Goal: Task Accomplishment & Management: Manage account settings

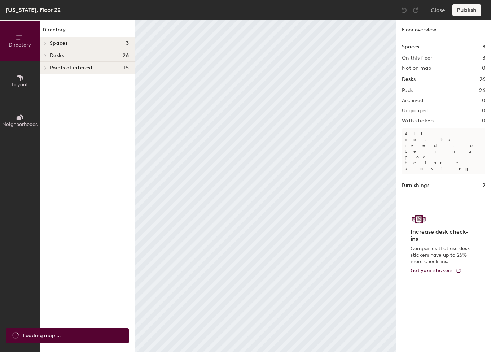
click at [78, 42] on body "Skip navigation Schedule Office People Analytics Services Manage KJ New York, F…" at bounding box center [245, 176] width 491 height 352
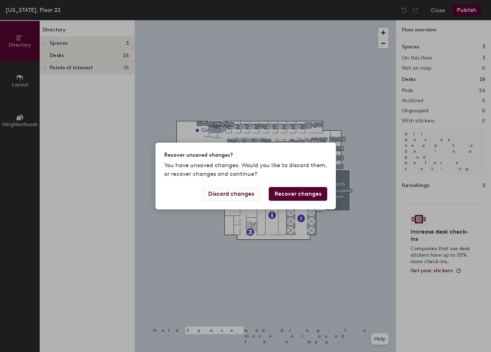
click at [233, 192] on button "Discard changes" at bounding box center [231, 194] width 58 height 14
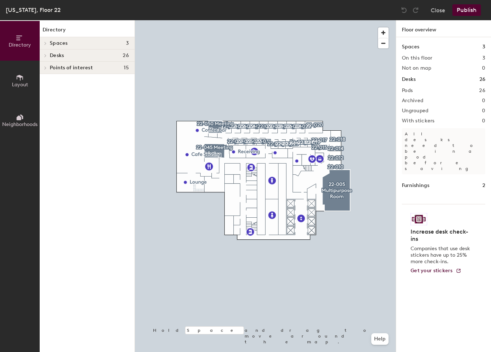
click at [78, 43] on h4 "Spaces 3" at bounding box center [89, 43] width 79 height 6
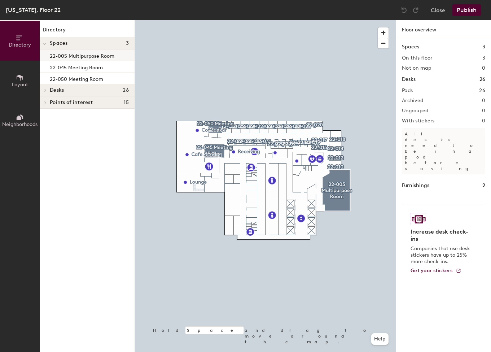
click at [89, 54] on p "22-005 Multipurpose Room" at bounding box center [82, 55] width 65 height 8
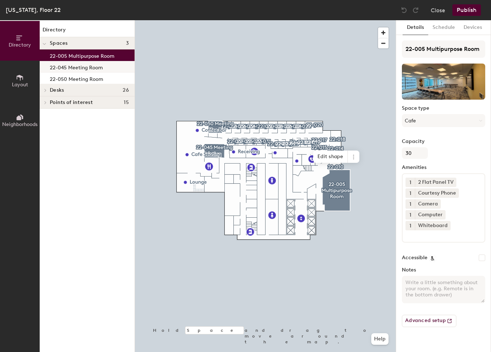
click at [86, 64] on p "22-045 Meeting Room" at bounding box center [76, 66] width 53 height 8
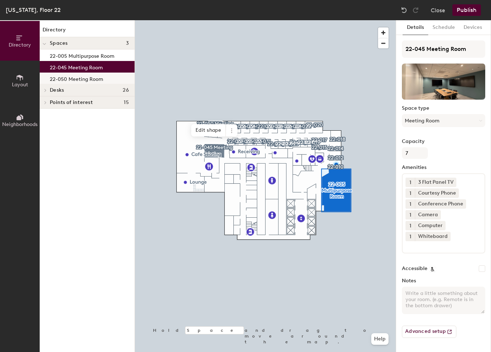
click at [83, 77] on p "22-050 Meeting Room" at bounding box center [76, 78] width 53 height 8
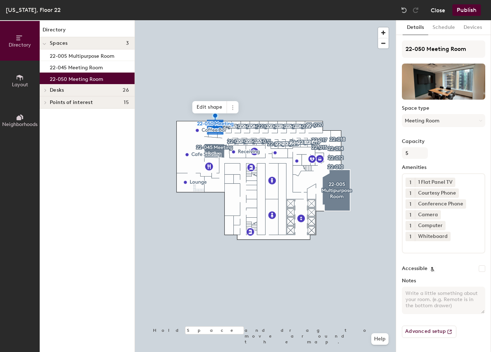
click at [440, 9] on button "Close" at bounding box center [438, 10] width 14 height 12
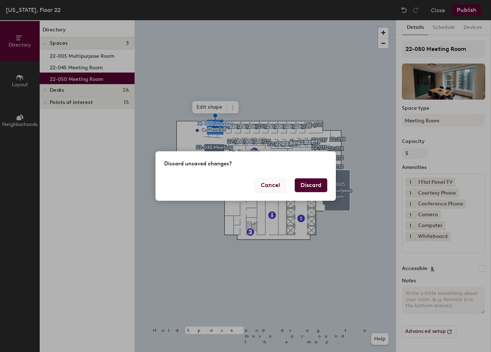
click at [271, 186] on button "Cancel" at bounding box center [270, 185] width 31 height 14
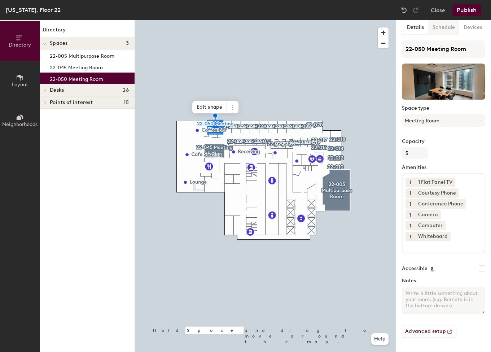
click at [448, 25] on button "Schedule" at bounding box center [444, 27] width 31 height 15
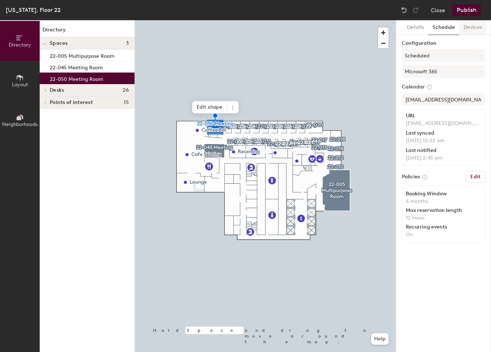
click at [471, 29] on button "Devices" at bounding box center [473, 27] width 27 height 15
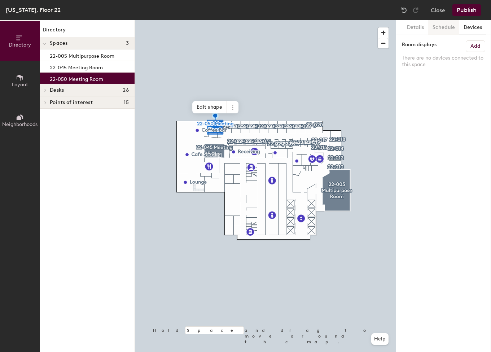
click at [453, 31] on button "Schedule" at bounding box center [444, 27] width 31 height 15
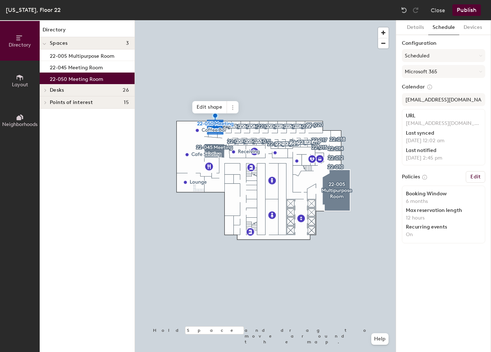
click at [85, 92] on h4 "Desks 26" at bounding box center [89, 90] width 79 height 6
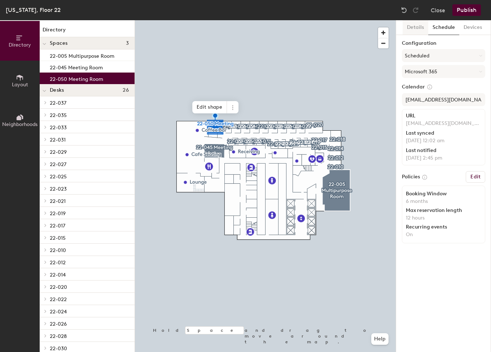
click at [408, 28] on button "Details" at bounding box center [416, 27] width 26 height 15
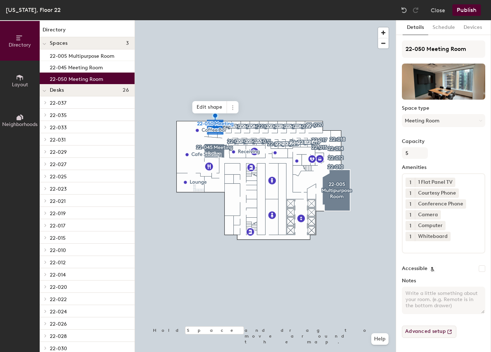
click at [430, 332] on button "Advanced setup" at bounding box center [429, 332] width 55 height 12
click at [440, 10] on button "Close" at bounding box center [438, 10] width 14 height 12
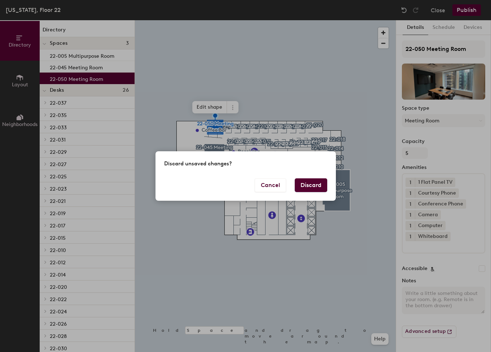
click at [313, 189] on button "Discard" at bounding box center [311, 185] width 32 height 14
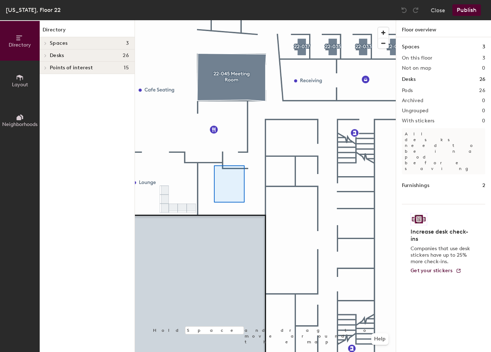
click at [241, 20] on div at bounding box center [265, 20] width 261 height 0
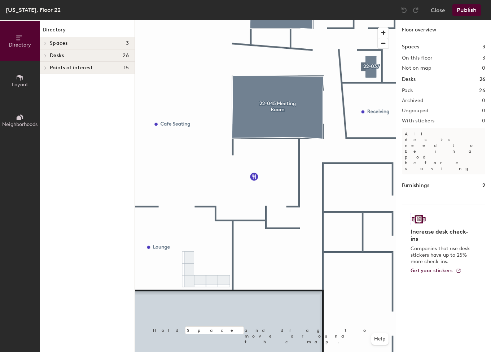
click at [104, 45] on h4 "Spaces 3" at bounding box center [89, 43] width 79 height 6
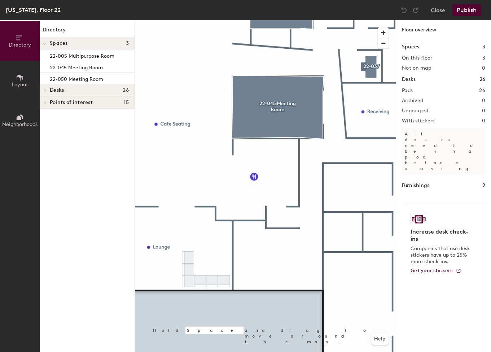
click at [104, 45] on h4 "Spaces 3" at bounding box center [89, 43] width 79 height 6
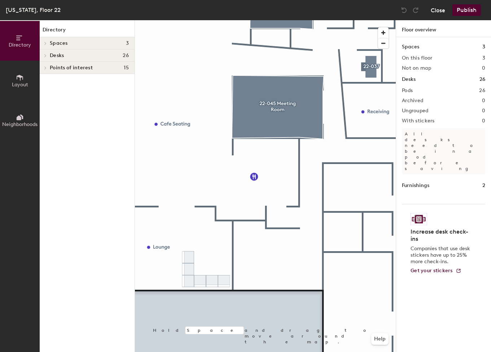
click at [437, 8] on button "Close" at bounding box center [438, 10] width 14 height 12
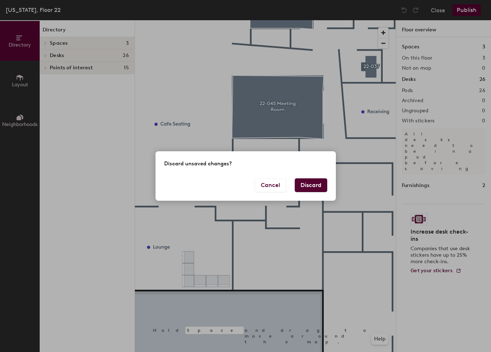
click at [316, 187] on button "Discard" at bounding box center [311, 185] width 32 height 14
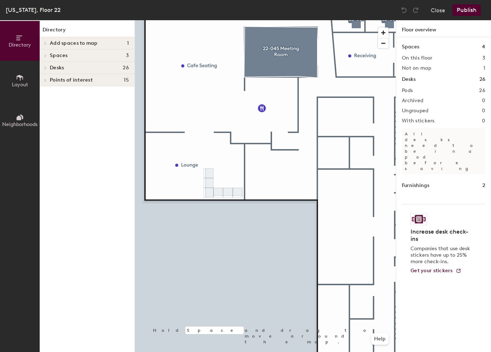
click at [275, 20] on div at bounding box center [265, 20] width 261 height 0
click at [268, 20] on div at bounding box center [265, 20] width 261 height 0
click at [73, 38] on div "Add spaces to map 1" at bounding box center [87, 43] width 95 height 12
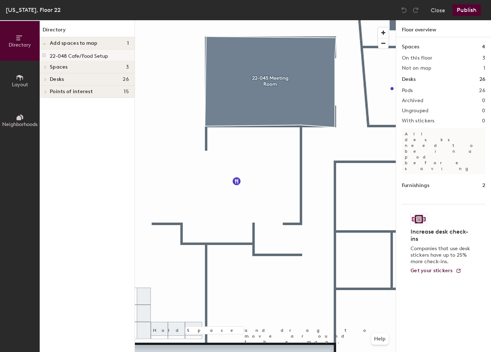
click at [73, 56] on p "22-048 Cafe/Food Setup" at bounding box center [79, 55] width 58 height 8
click at [84, 53] on p "22-048 Cafe/Food Setup" at bounding box center [79, 55] width 58 height 8
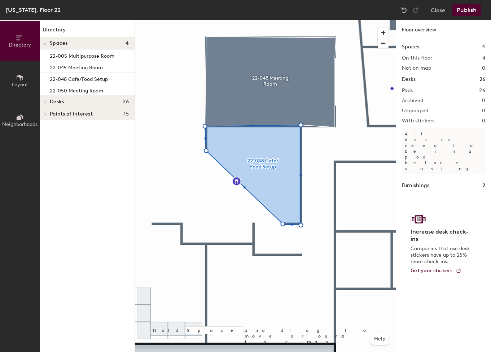
click at [253, 20] on div at bounding box center [265, 20] width 261 height 0
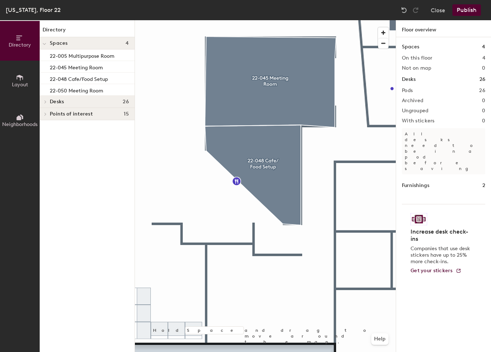
click at [462, 11] on button "Publish" at bounding box center [467, 10] width 29 height 12
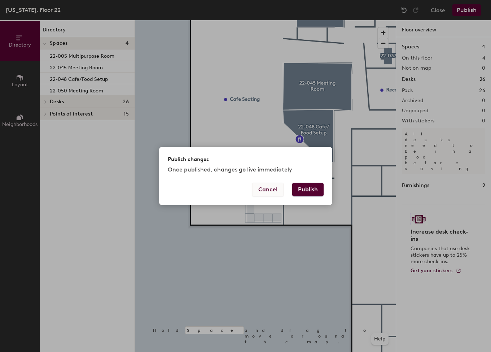
click at [273, 185] on button "Cancel" at bounding box center [267, 190] width 31 height 14
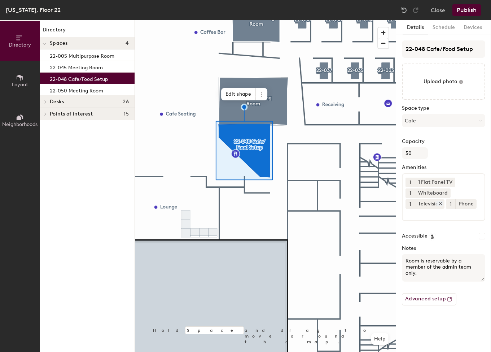
click at [440, 204] on icon at bounding box center [440, 203] width 3 height 3
click at [445, 194] on icon at bounding box center [446, 192] width 3 height 3
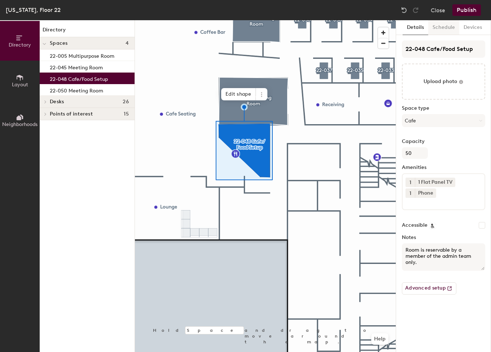
click at [452, 27] on button "Schedule" at bounding box center [444, 27] width 31 height 15
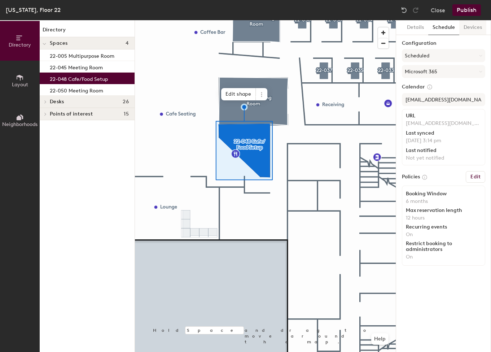
click at [475, 26] on button "Devices" at bounding box center [473, 27] width 27 height 15
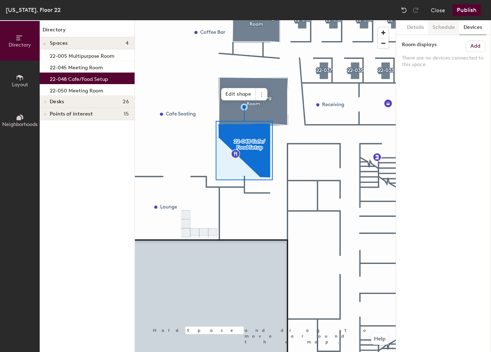
click at [448, 31] on button "Schedule" at bounding box center [444, 27] width 31 height 15
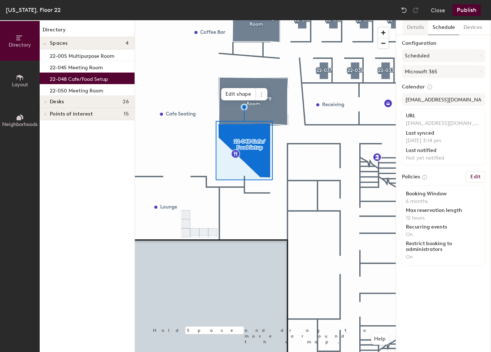
click at [417, 30] on button "Details" at bounding box center [416, 27] width 26 height 15
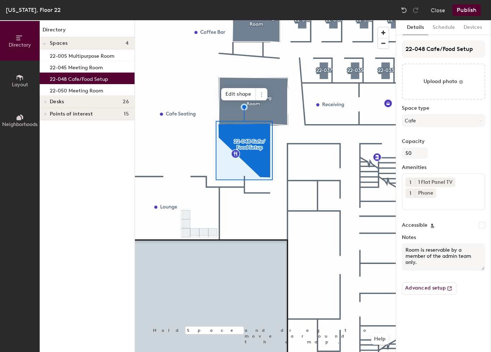
click at [466, 9] on button "Publish" at bounding box center [467, 10] width 29 height 12
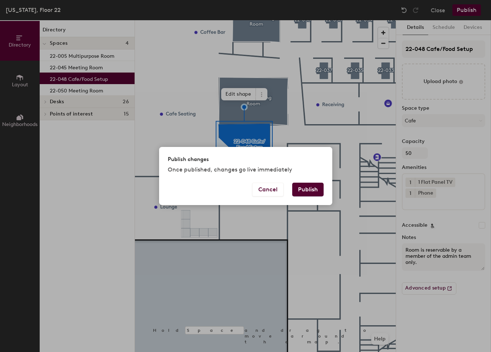
click at [302, 188] on button "Publish" at bounding box center [307, 190] width 31 height 14
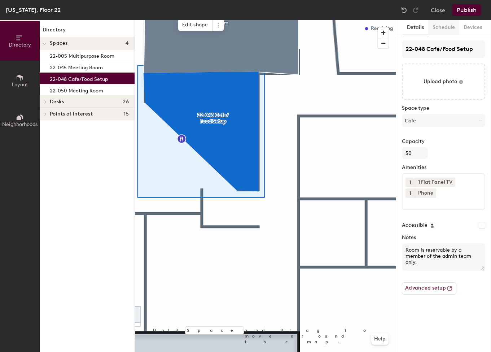
click at [444, 30] on button "Schedule" at bounding box center [444, 27] width 31 height 15
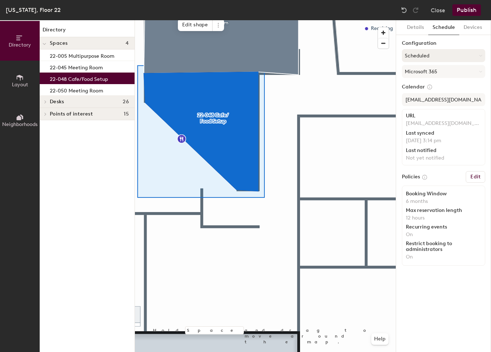
click at [431, 53] on button "Scheduled" at bounding box center [443, 55] width 83 height 13
click at [425, 73] on div "On-demand" at bounding box center [444, 73] width 83 height 11
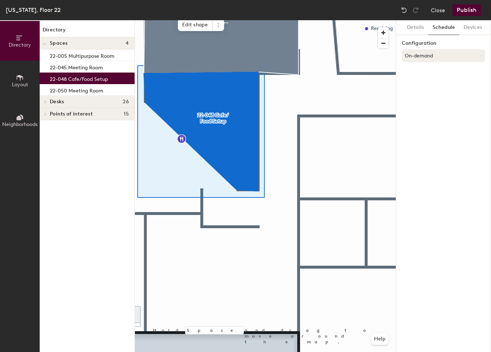
click at [440, 55] on button "On-demand" at bounding box center [443, 55] width 83 height 13
click at [431, 56] on button "On-demand" at bounding box center [443, 55] width 83 height 13
click at [429, 81] on div "Scheduled" at bounding box center [444, 84] width 83 height 11
click at [466, 28] on button "Devices" at bounding box center [473, 27] width 27 height 15
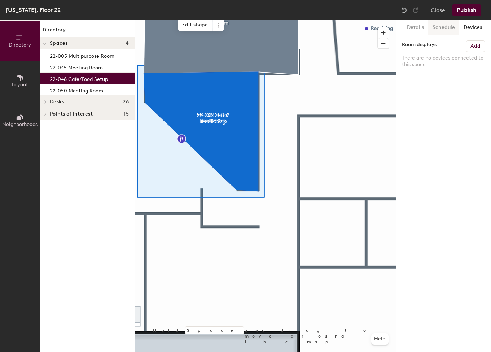
click at [441, 30] on button "Schedule" at bounding box center [444, 27] width 31 height 15
click at [423, 54] on button "Scheduled" at bounding box center [443, 55] width 83 height 13
click at [442, 12] on button "Close" at bounding box center [438, 10] width 14 height 12
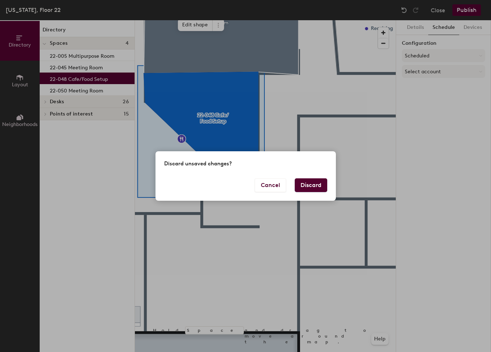
click at [306, 184] on button "Discard" at bounding box center [311, 185] width 32 height 14
